Goal: Information Seeking & Learning: Check status

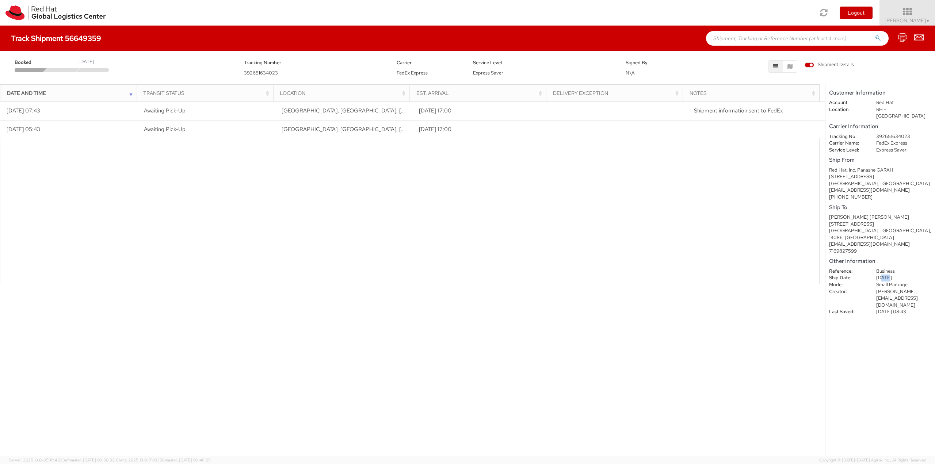
drag, startPoint x: 882, startPoint y: 263, endPoint x: 890, endPoint y: 262, distance: 8.0
click at [890, 275] on dd "[DATE]" at bounding box center [904, 278] width 66 height 7
drag, startPoint x: 890, startPoint y: 262, endPoint x: 880, endPoint y: 258, distance: 10.8
click at [889, 275] on dd "[DATE]" at bounding box center [904, 278] width 66 height 7
click at [853, 159] on div "Ship From Red Hat, Inc. Panashe GARAH [STREET_ADDRESS] [EMAIL_ADDRESS][DOMAIN_N…" at bounding box center [880, 177] width 102 height 45
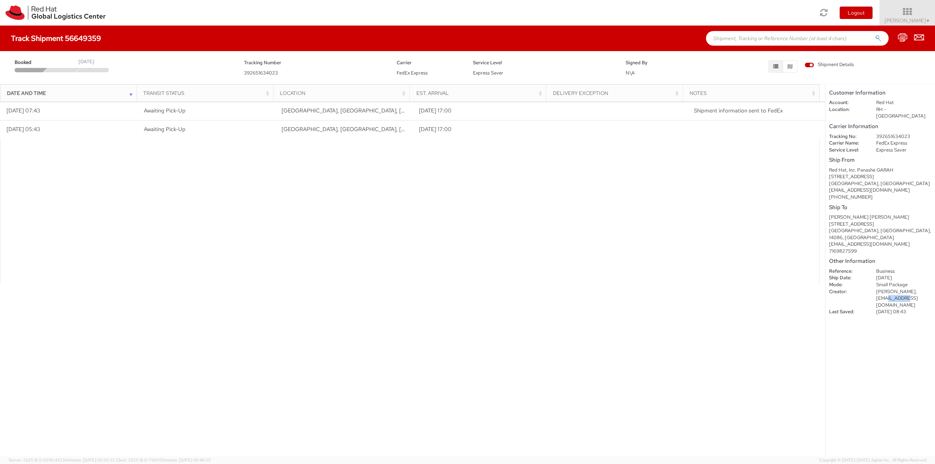
click at [905, 289] on dd "[PERSON_NAME], [EMAIL_ADDRESS][DOMAIN_NAME]" at bounding box center [904, 299] width 66 height 20
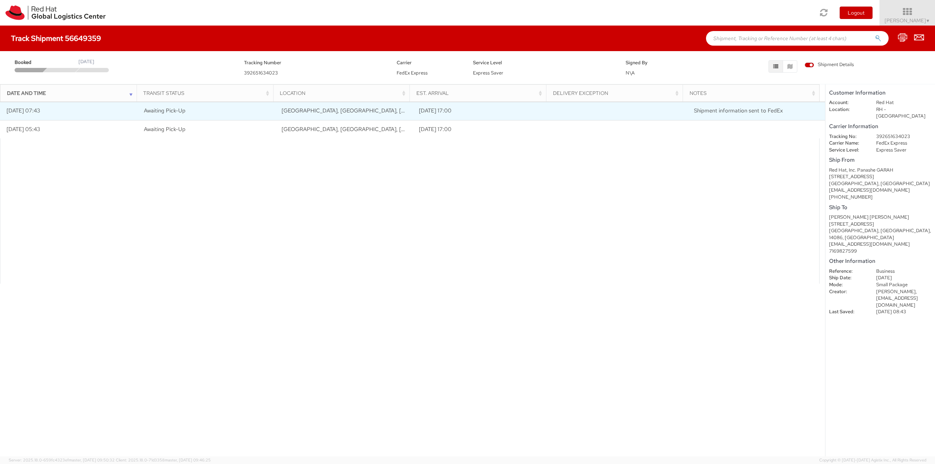
click at [714, 111] on span "Shipment information sent to FedEx" at bounding box center [738, 110] width 89 height 7
click at [423, 115] on td "[DATE] 17:00" at bounding box center [482, 111] width 138 height 18
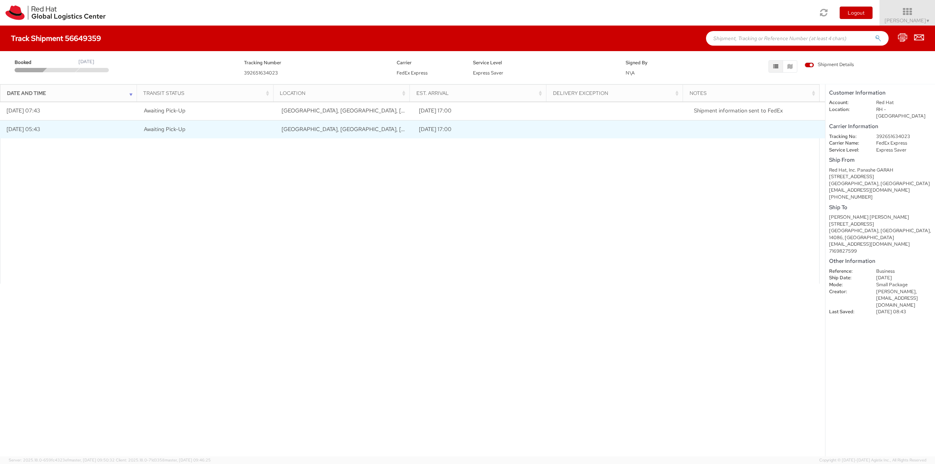
click at [428, 129] on td "[DATE] 17:00" at bounding box center [482, 129] width 138 height 18
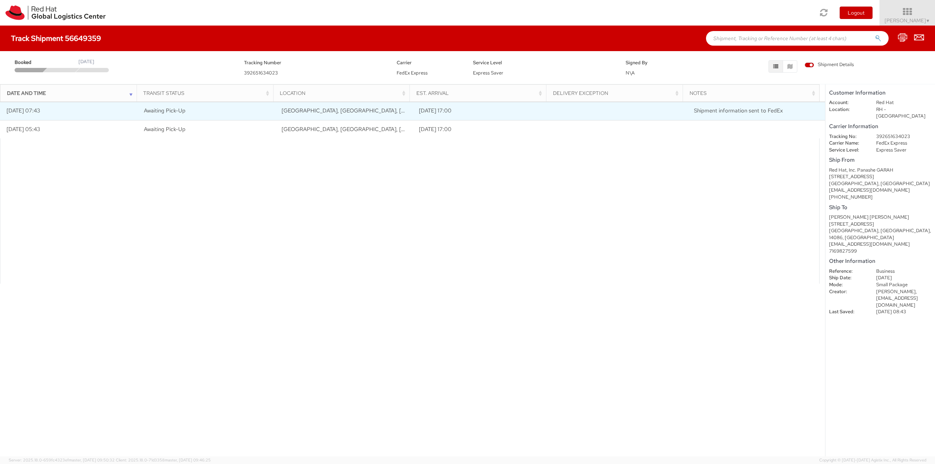
click at [431, 112] on td "[DATE] 17:00" at bounding box center [482, 111] width 138 height 18
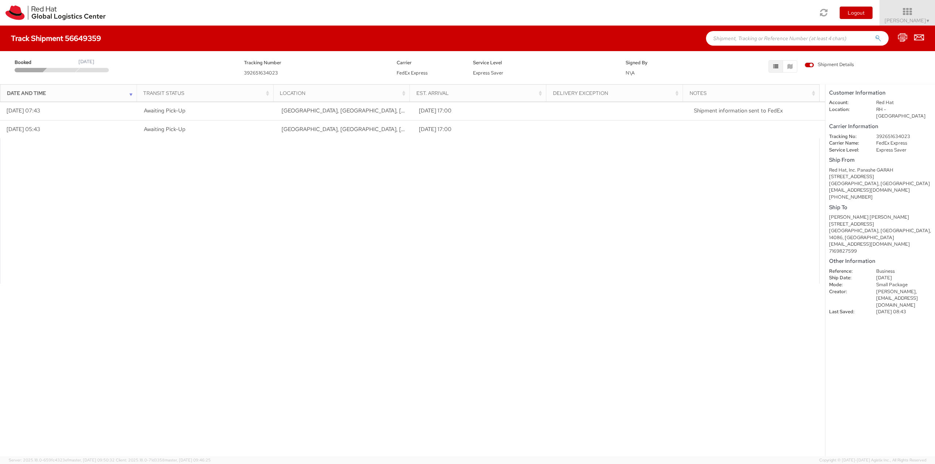
click at [41, 65] on span "Booked" at bounding box center [30, 62] width 31 height 7
drag, startPoint x: 22, startPoint y: 61, endPoint x: 109, endPoint y: 62, distance: 87.3
click at [109, 62] on multi-step-indicator "Booked [DATE]" at bounding box center [124, 66] width 219 height 14
click at [94, 62] on div "[DATE]" at bounding box center [87, 61] width 16 height 7
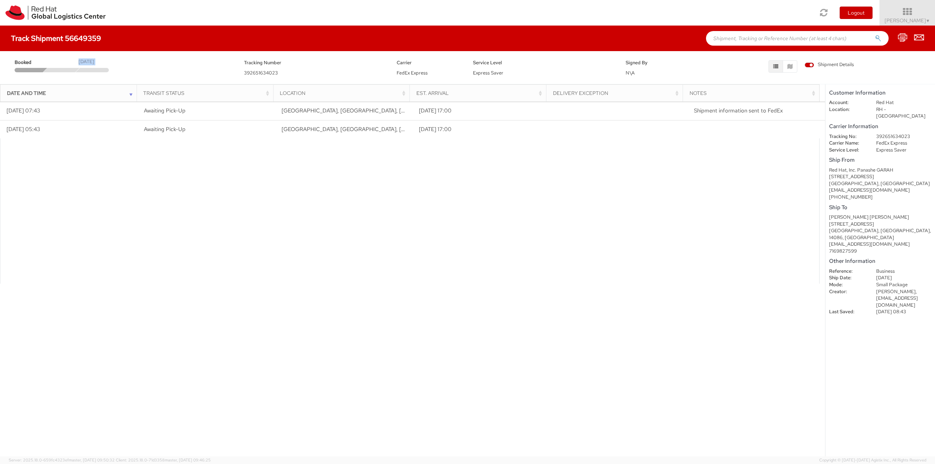
click at [94, 62] on div "[DATE]" at bounding box center [87, 61] width 16 height 7
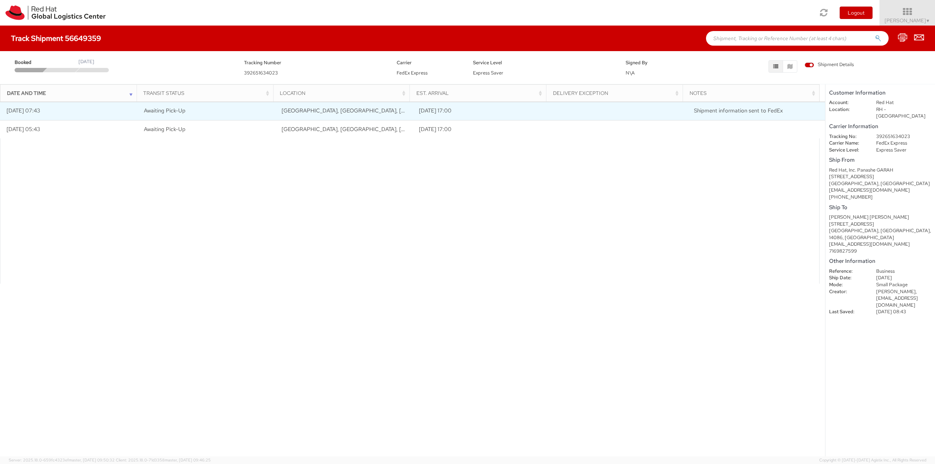
click at [153, 110] on span "Awaiting Pick-Up" at bounding box center [165, 110] width 42 height 7
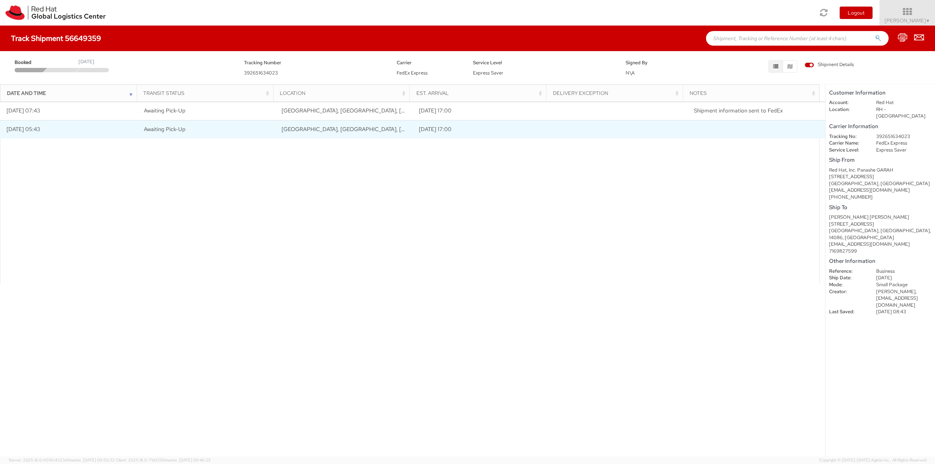
click at [103, 134] on td "[DATE] 05:43" at bounding box center [69, 129] width 138 height 18
